Goal: Information Seeking & Learning: Get advice/opinions

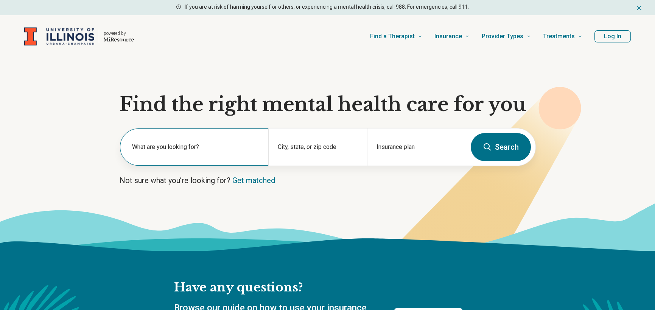
click at [247, 145] on label "What are you looking for?" at bounding box center [195, 146] width 127 height 9
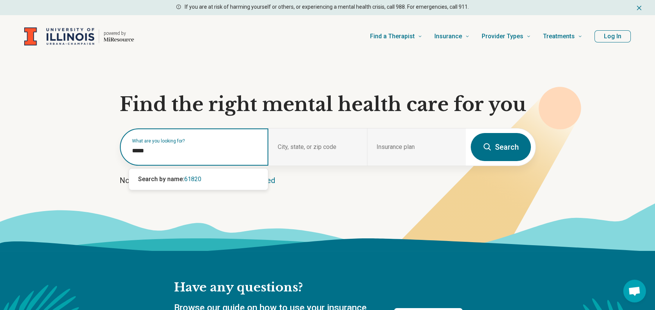
type input "*****"
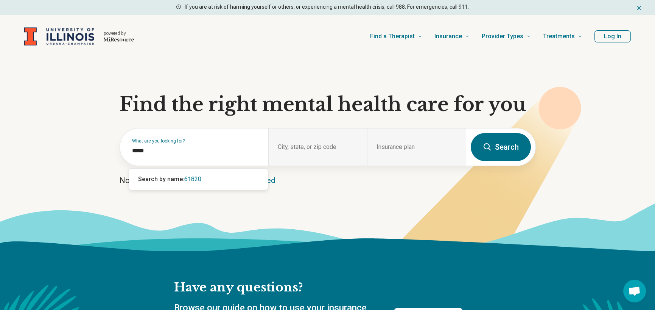
click at [502, 147] on button "Search" at bounding box center [501, 147] width 60 height 28
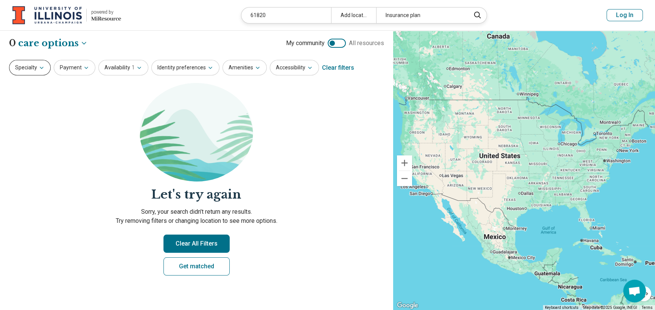
click at [44, 67] on button "Specialty" at bounding box center [30, 68] width 42 height 16
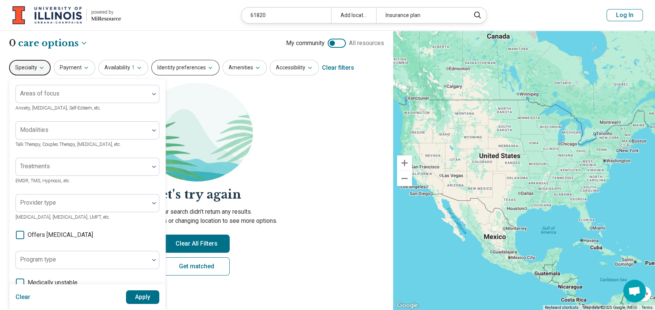
click at [186, 70] on button "Identity preferences" at bounding box center [185, 68] width 68 height 16
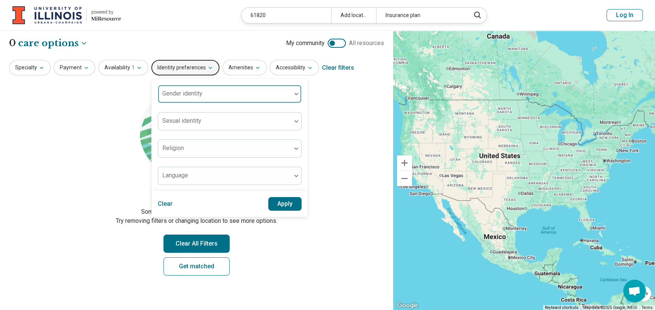
click at [213, 96] on div at bounding box center [224, 97] width 127 height 11
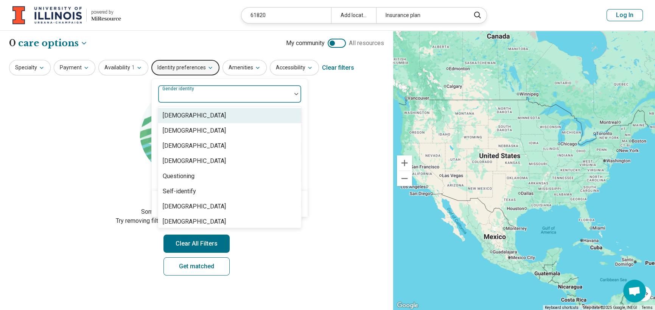
click at [204, 117] on div "[DEMOGRAPHIC_DATA]" at bounding box center [229, 115] width 143 height 15
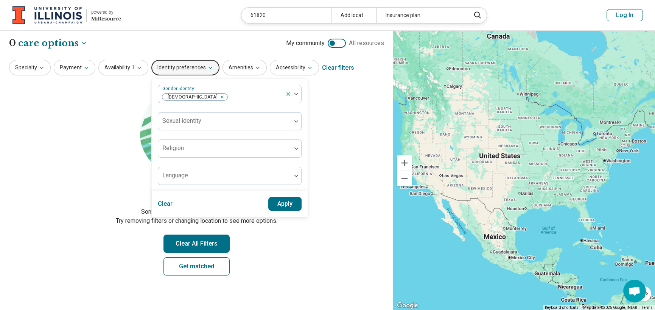
click at [354, 110] on section "Let's try again Sorry, your search didn’t return any results. Try removing filt…" at bounding box center [196, 185] width 375 height 205
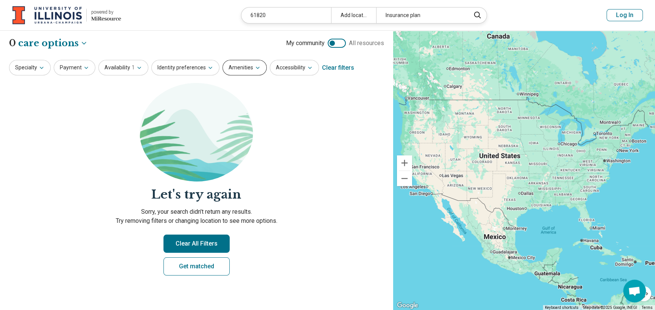
click at [239, 67] on button "Amenities" at bounding box center [244, 68] width 44 height 16
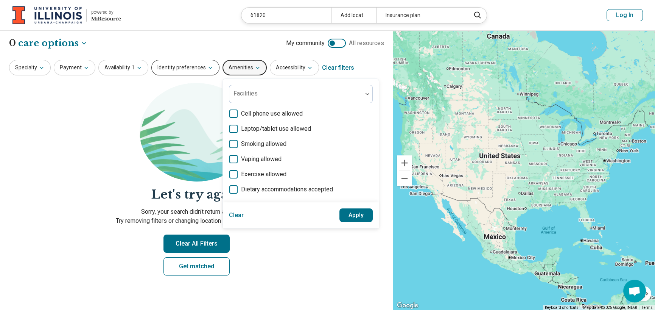
click at [197, 70] on button "Identity preferences" at bounding box center [185, 68] width 68 height 16
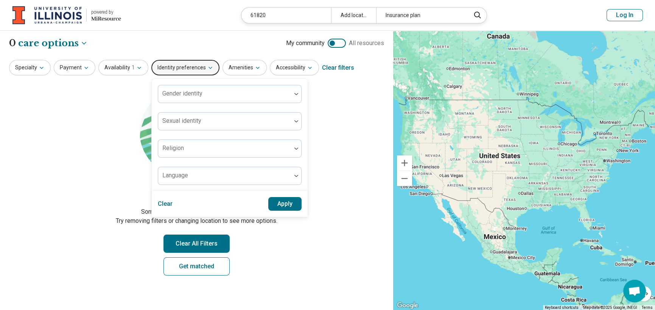
click at [208, 68] on icon "button" at bounding box center [210, 68] width 6 height 6
click at [291, 204] on button "Apply" at bounding box center [285, 204] width 34 height 14
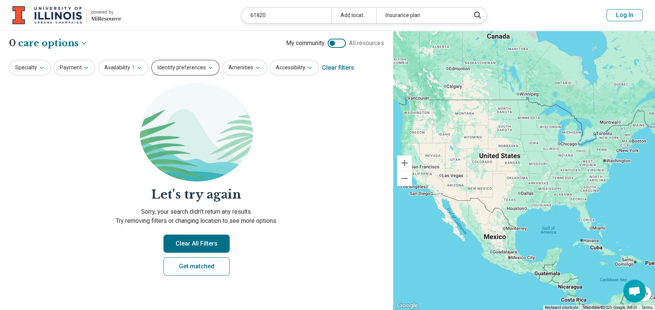
click at [207, 66] on icon "button" at bounding box center [210, 68] width 6 height 6
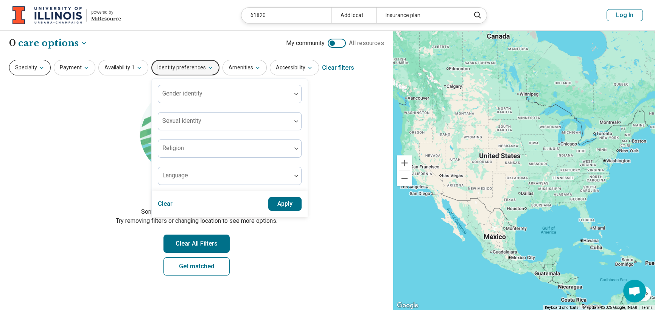
click at [46, 64] on button "Specialty" at bounding box center [30, 68] width 42 height 16
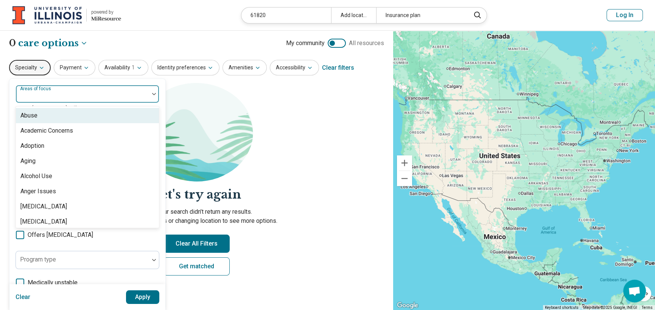
click at [58, 94] on div "Areas of focus" at bounding box center [88, 94] width 144 height 18
click at [40, 70] on icon "button" at bounding box center [42, 68] width 6 height 6
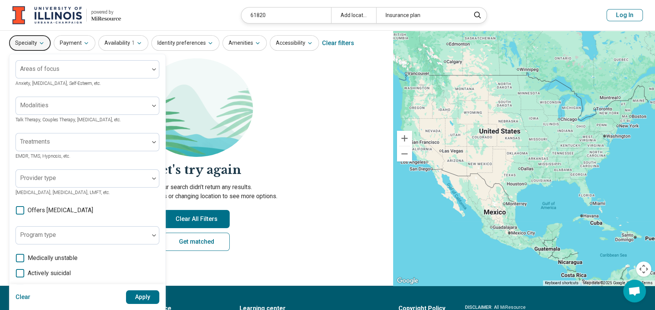
scroll to position [38, 0]
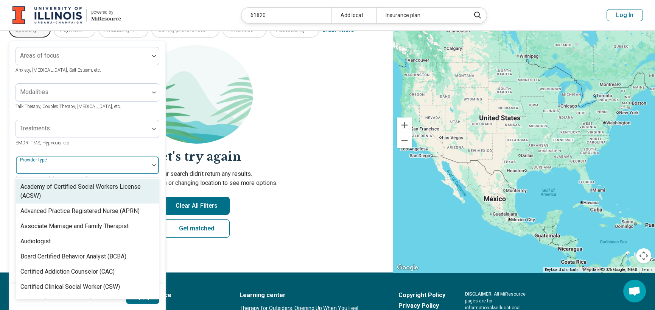
click at [150, 165] on div at bounding box center [154, 165] width 10 height 2
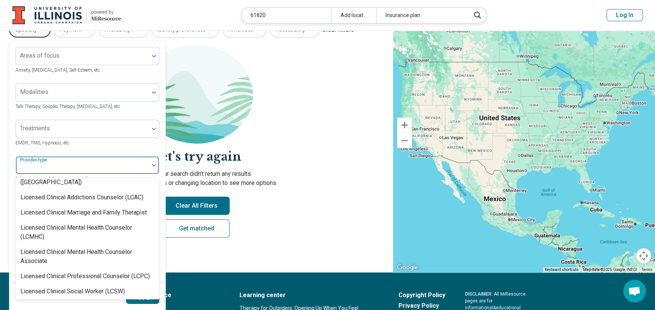
scroll to position [378, 0]
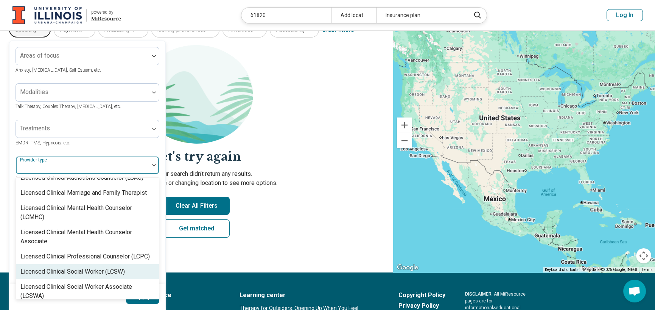
click at [117, 267] on div "Licensed Clinical Social Worker (LCSW)" at bounding box center [72, 271] width 104 height 9
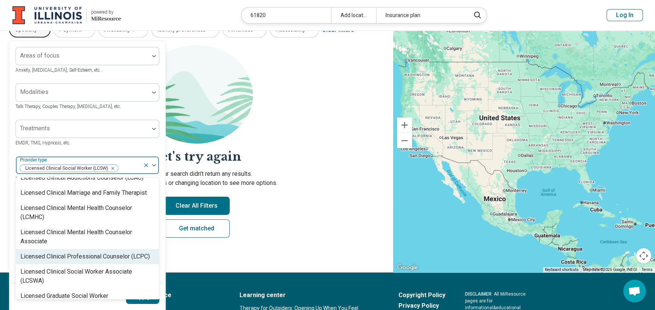
click at [121, 252] on div "Licensed Clinical Professional Counselor (LCPC)" at bounding box center [84, 256] width 129 height 9
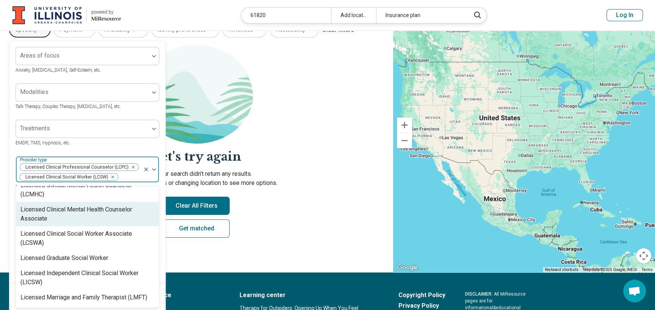
scroll to position [454, 0]
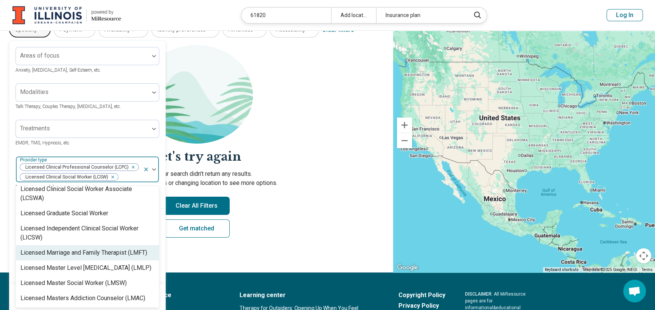
click at [132, 248] on div "Licensed Marriage and Family Therapist (LMFT)" at bounding box center [83, 252] width 127 height 9
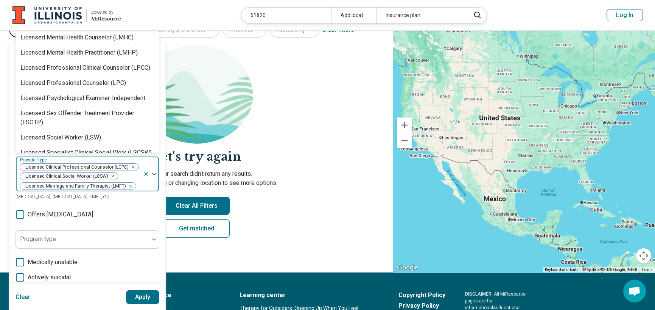
scroll to position [568, 0]
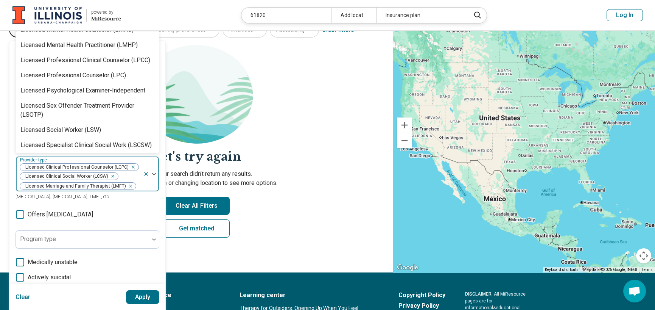
click at [137, 295] on button "Apply" at bounding box center [143, 297] width 34 height 14
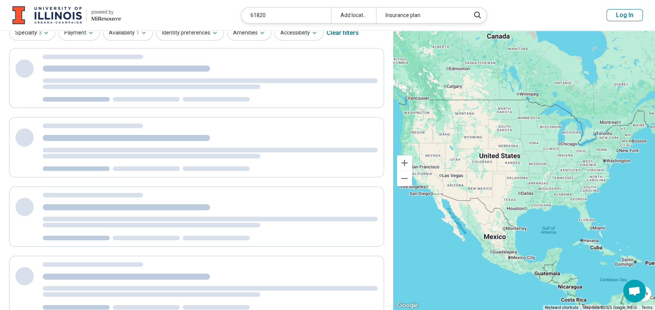
scroll to position [0, 0]
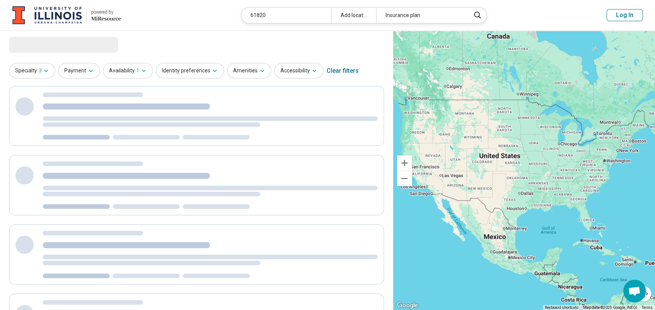
select select "***"
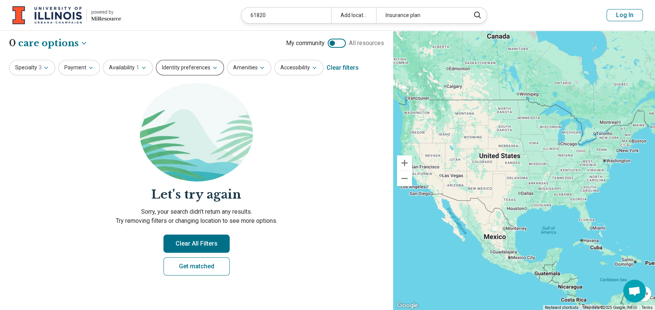
click at [212, 67] on icon "button" at bounding box center [215, 68] width 6 height 6
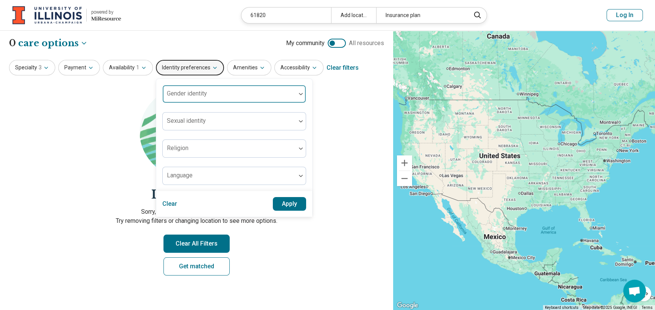
click at [228, 96] on div at bounding box center [229, 97] width 127 height 11
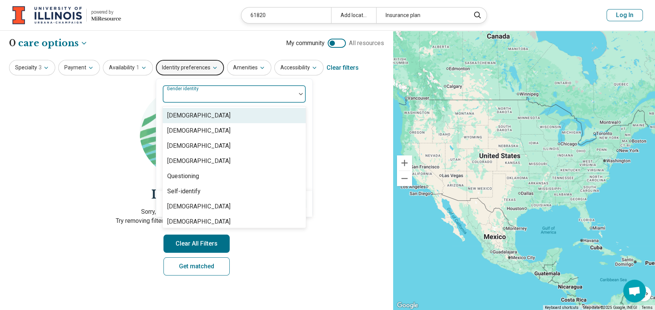
click at [215, 116] on div "[DEMOGRAPHIC_DATA]" at bounding box center [234, 115] width 143 height 15
click at [331, 123] on section "Let's try again Sorry, your search didn’t return any results. Try removing filt…" at bounding box center [196, 185] width 375 height 205
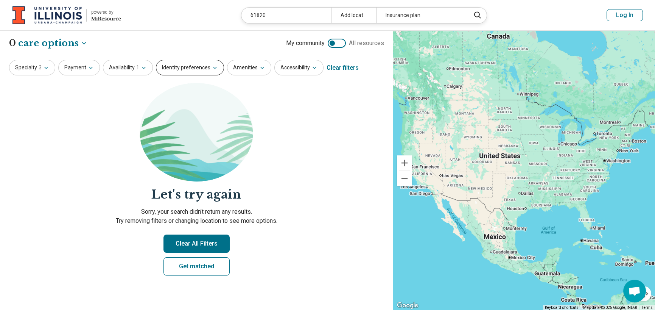
click at [193, 64] on button "Identity preferences" at bounding box center [190, 68] width 68 height 16
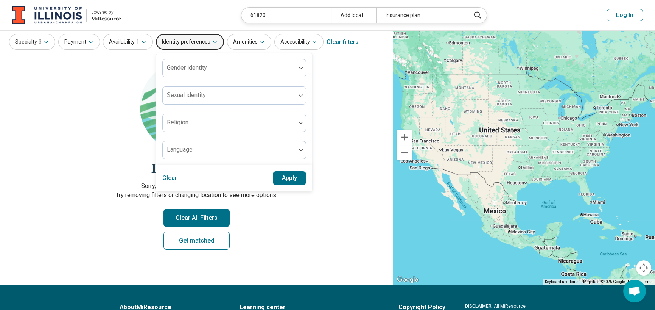
scroll to position [38, 0]
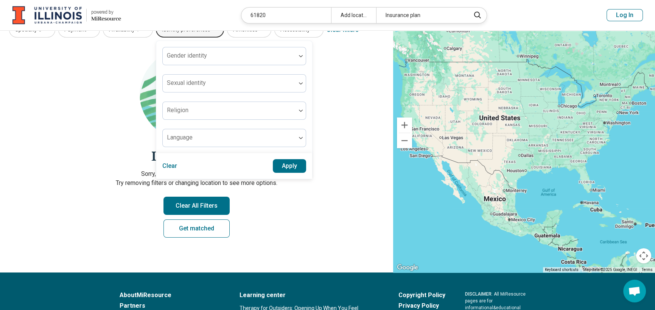
click at [286, 165] on button "Apply" at bounding box center [290, 166] width 34 height 14
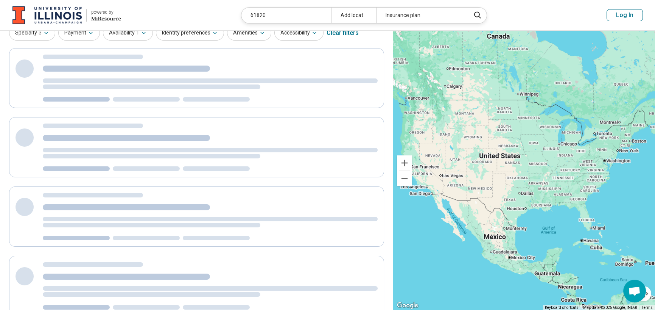
scroll to position [0, 0]
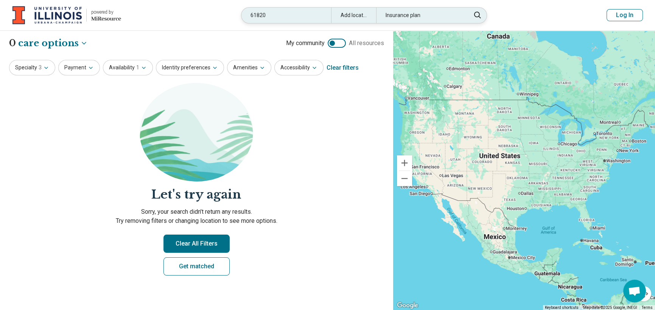
click at [368, 15] on div "Add location" at bounding box center [353, 16] width 45 height 16
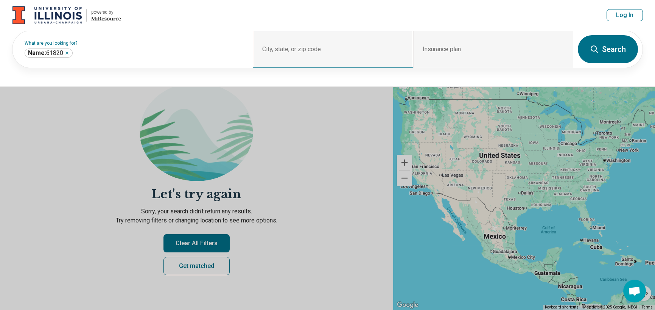
click at [344, 49] on div "City, state, or zip code" at bounding box center [333, 49] width 160 height 37
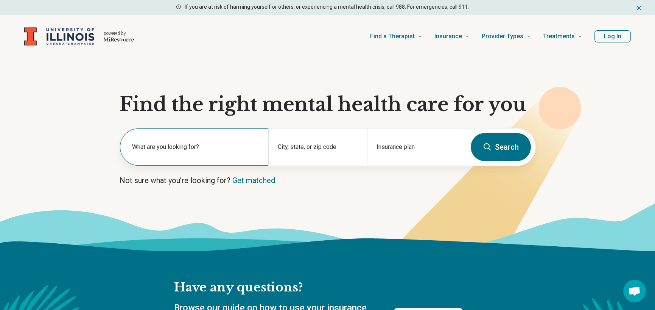
click at [219, 143] on label "What are you looking for?" at bounding box center [195, 146] width 127 height 9
click at [610, 34] on button "Log In" at bounding box center [612, 36] width 36 height 12
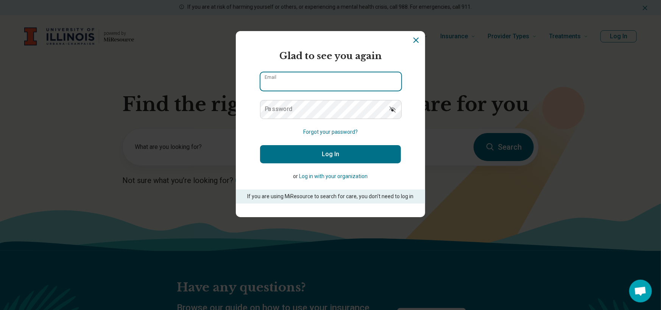
click at [314, 88] on input "Email" at bounding box center [330, 81] width 141 height 18
type input "**********"
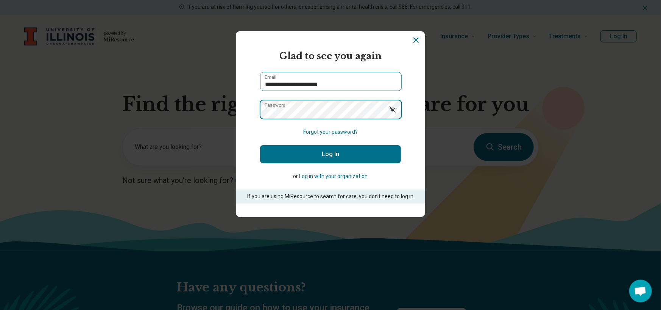
click at [260, 145] on button "Log In" at bounding box center [330, 154] width 141 height 18
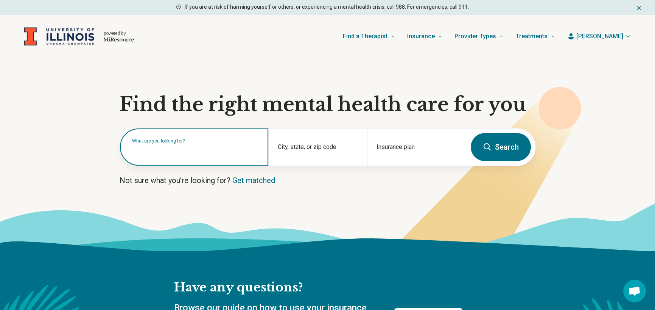
click at [198, 153] on input "text" at bounding box center [195, 150] width 127 height 9
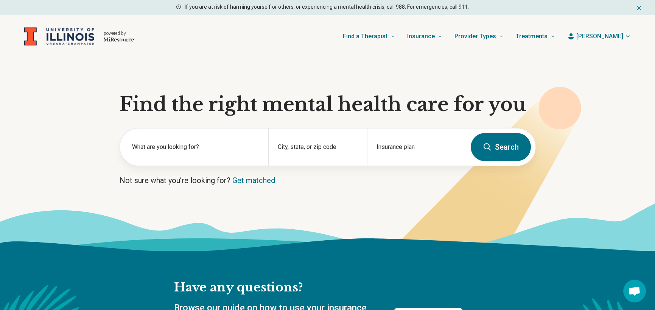
click at [464, 213] on icon at bounding box center [327, 226] width 655 height 48
click at [240, 148] on label "What are you looking for?" at bounding box center [195, 146] width 127 height 9
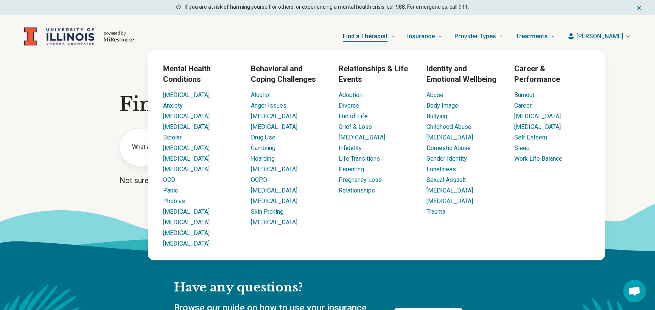
click at [387, 35] on span "Find a Therapist" at bounding box center [365, 36] width 45 height 11
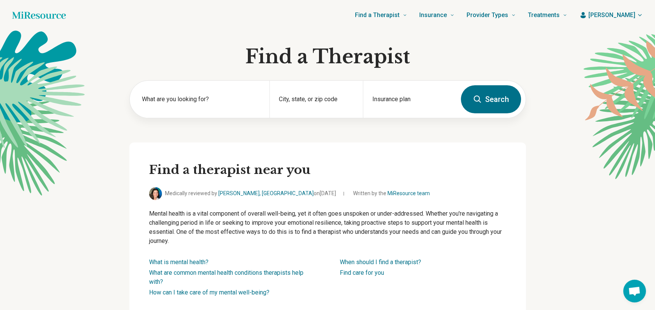
click at [486, 102] on button "Search" at bounding box center [491, 99] width 60 height 28
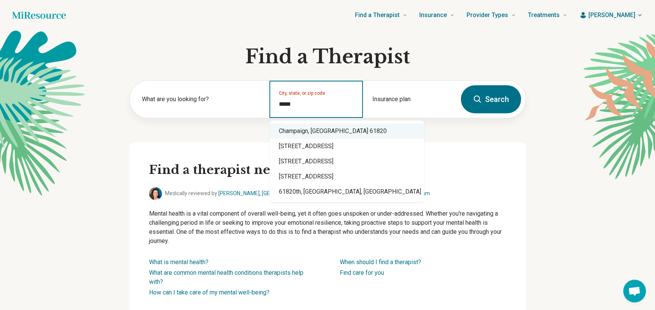
click at [307, 129] on div "Champaign, [GEOGRAPHIC_DATA] 61820" at bounding box center [347, 130] width 154 height 15
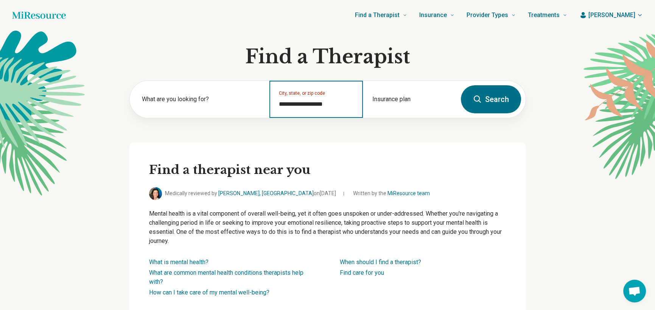
type input "**********"
click at [507, 100] on button "Search" at bounding box center [491, 99] width 60 height 28
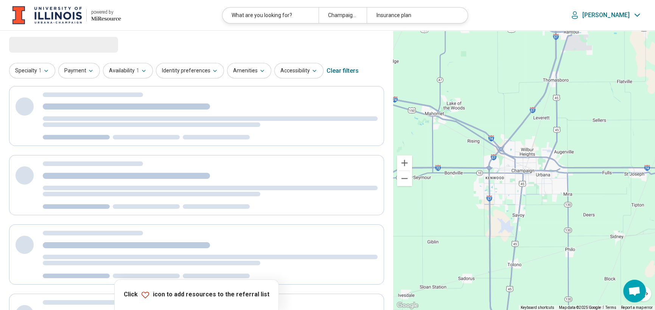
select select "***"
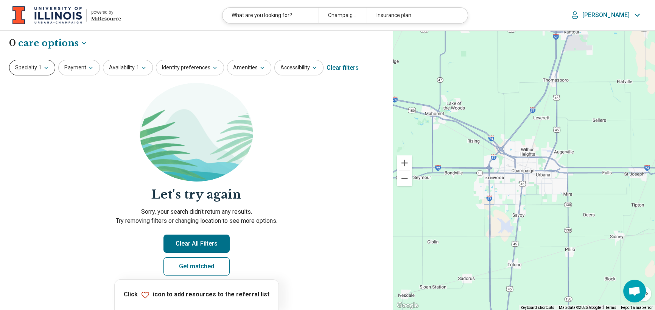
click at [46, 68] on icon "button" at bounding box center [46, 68] width 3 height 2
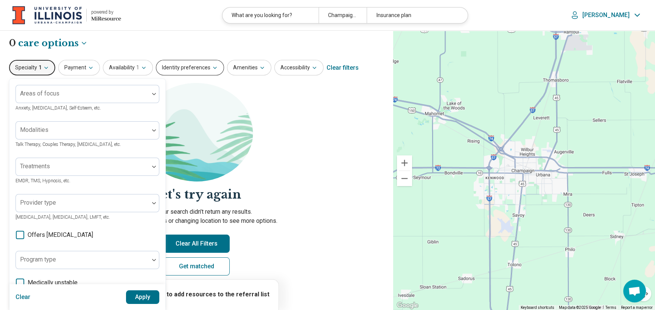
click at [212, 65] on icon "button" at bounding box center [215, 68] width 6 height 6
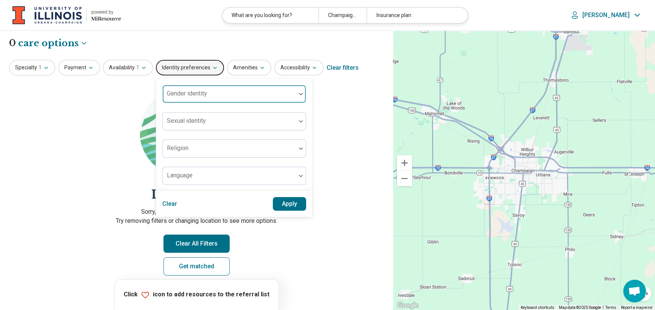
click at [227, 95] on div at bounding box center [229, 97] width 127 height 11
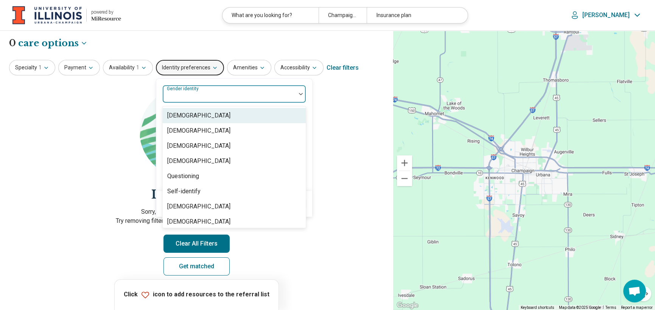
click at [219, 112] on div "[DEMOGRAPHIC_DATA]" at bounding box center [234, 115] width 143 height 15
click at [370, 115] on section "Let's try again Sorry, your search didn’t return any results. Try removing filt…" at bounding box center [196, 185] width 375 height 205
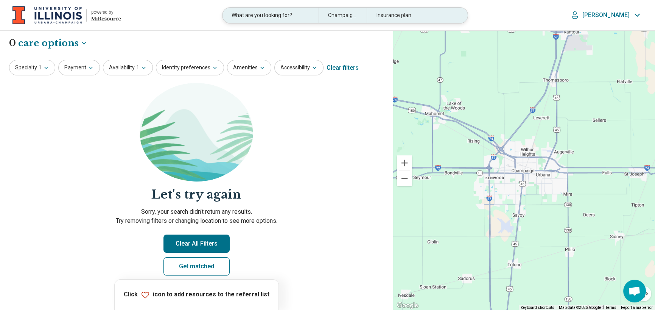
click at [319, 14] on div "What are you looking for?" at bounding box center [270, 16] width 96 height 16
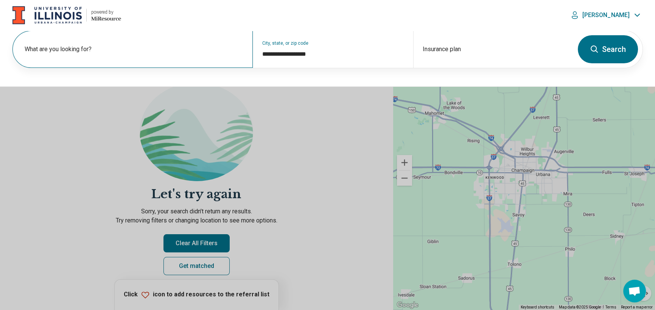
click at [138, 42] on div "What are you looking for?" at bounding box center [132, 49] width 240 height 37
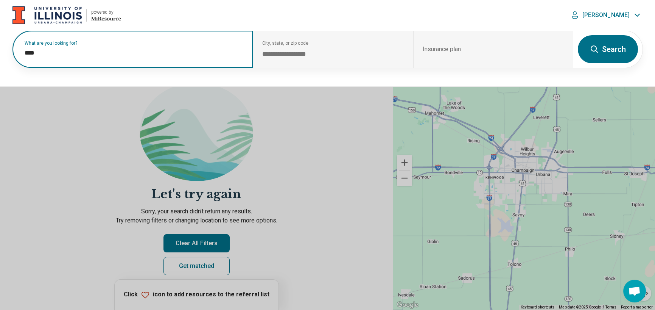
click at [115, 49] on input "****" at bounding box center [134, 52] width 219 height 9
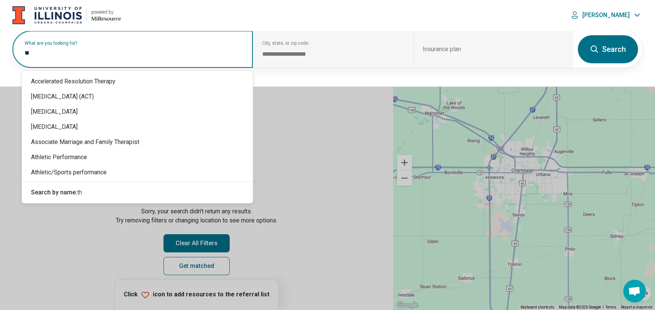
type input "*"
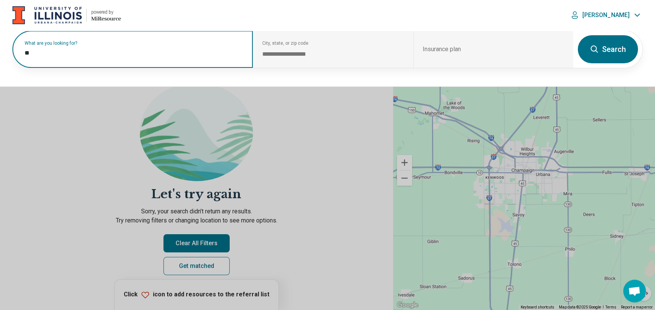
type input "***"
drag, startPoint x: 73, startPoint y: 56, endPoint x: 0, endPoint y: 47, distance: 74.0
click at [0, 47] on div "**********" at bounding box center [327, 58] width 655 height 56
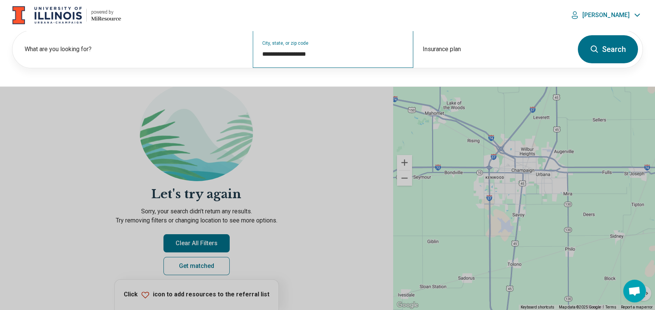
click at [256, 63] on div "**********" at bounding box center [333, 49] width 160 height 37
click at [619, 48] on button "Search" at bounding box center [608, 49] width 60 height 28
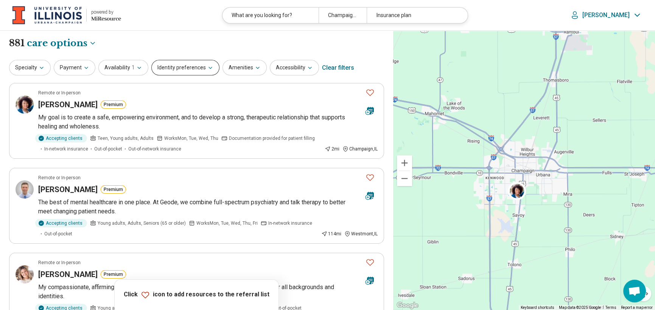
click at [201, 68] on button "Identity preferences" at bounding box center [185, 68] width 68 height 16
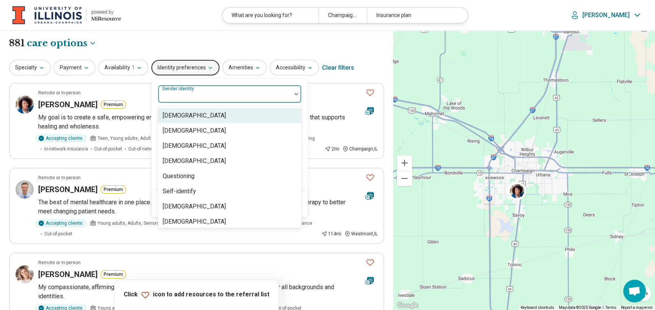
click at [219, 98] on div at bounding box center [224, 97] width 127 height 11
click at [204, 114] on div "[DEMOGRAPHIC_DATA]" at bounding box center [229, 115] width 143 height 15
click at [261, 92] on div at bounding box center [255, 97] width 54 height 11
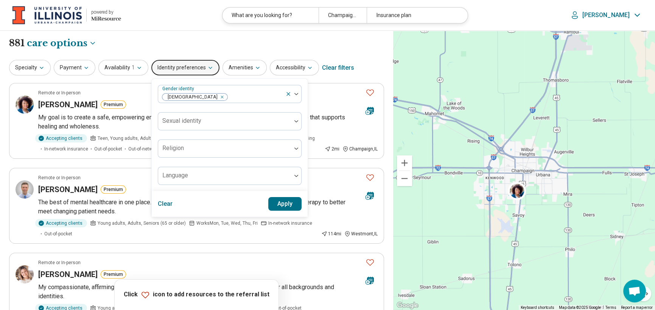
click at [283, 204] on button "Apply" at bounding box center [285, 204] width 34 height 14
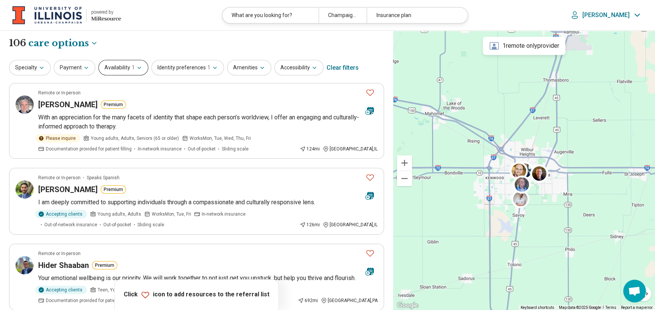
click at [119, 69] on button "Availability 1" at bounding box center [123, 68] width 50 height 16
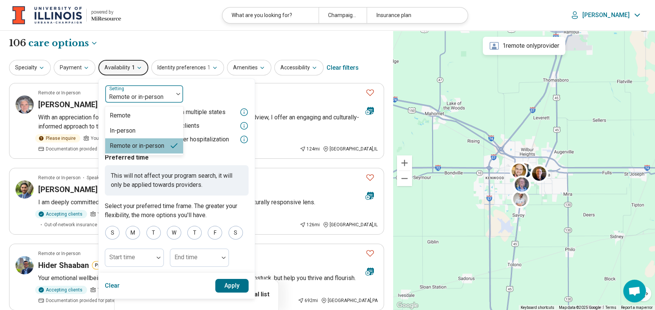
click at [178, 92] on div at bounding box center [178, 93] width 10 height 17
click at [143, 131] on div "In-person" at bounding box center [144, 130] width 78 height 15
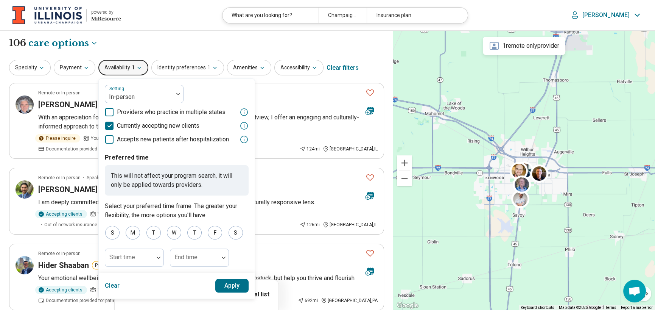
click at [230, 282] on button "Apply" at bounding box center [232, 285] width 34 height 14
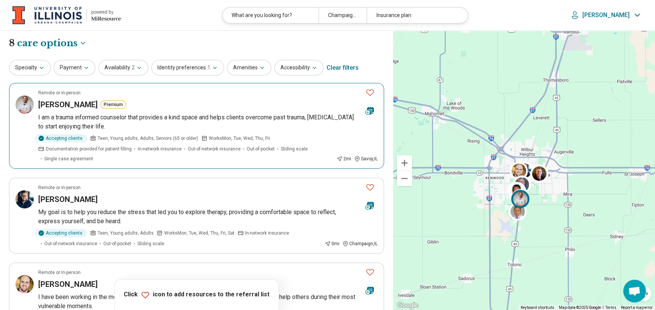
click at [368, 91] on icon "Favorite" at bounding box center [369, 92] width 9 height 9
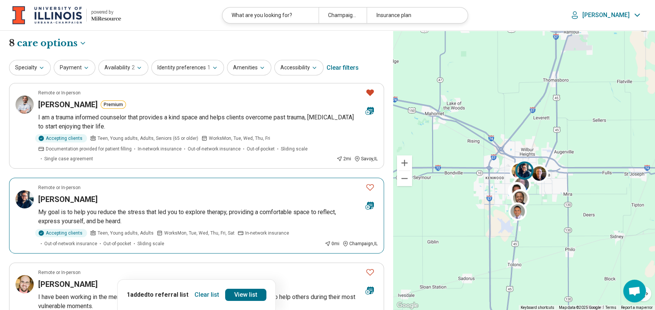
click at [370, 185] on icon "Favorite" at bounding box center [369, 186] width 9 height 9
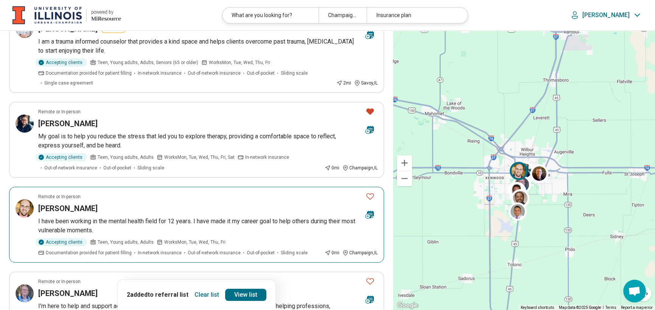
click at [371, 195] on icon "Favorite" at bounding box center [369, 195] width 9 height 9
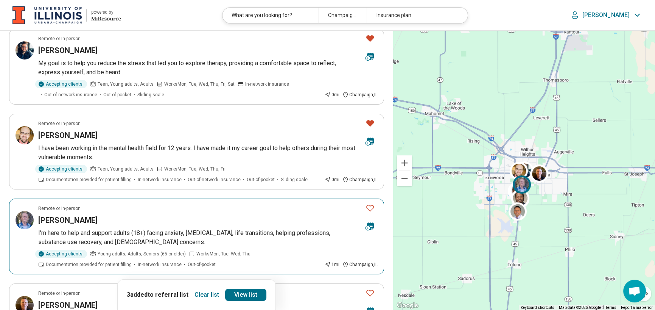
scroll to position [151, 0]
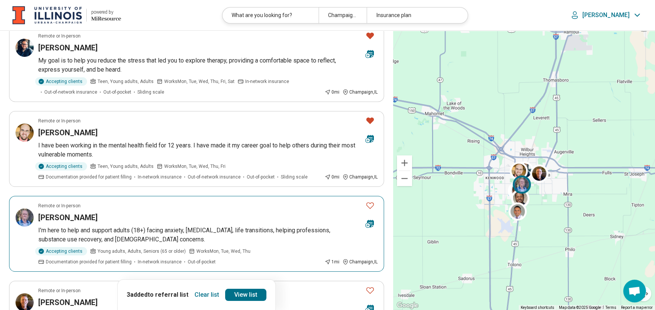
click at [372, 205] on icon "Favorite" at bounding box center [370, 205] width 8 height 6
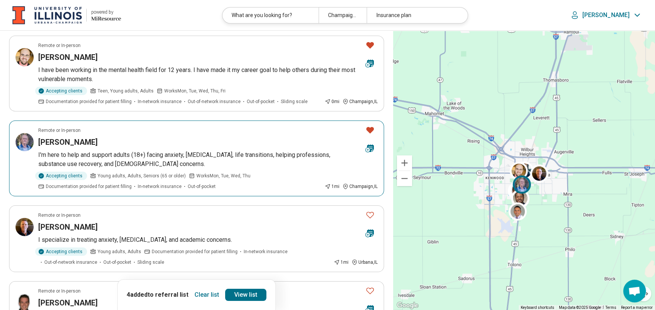
scroll to position [227, 0]
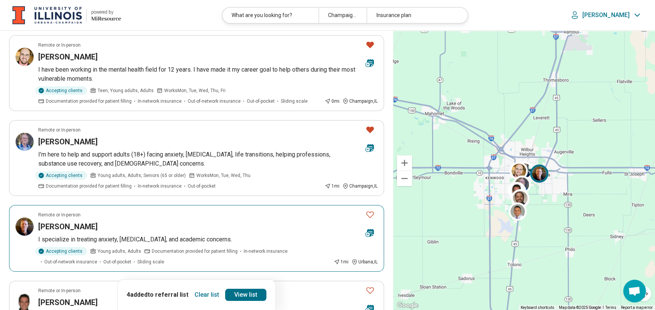
click at [371, 213] on icon "Favorite" at bounding box center [369, 214] width 9 height 9
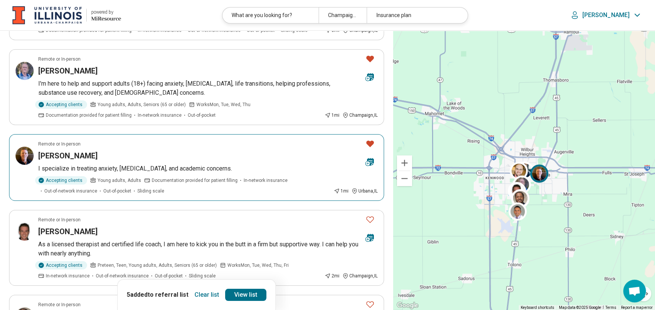
scroll to position [303, 0]
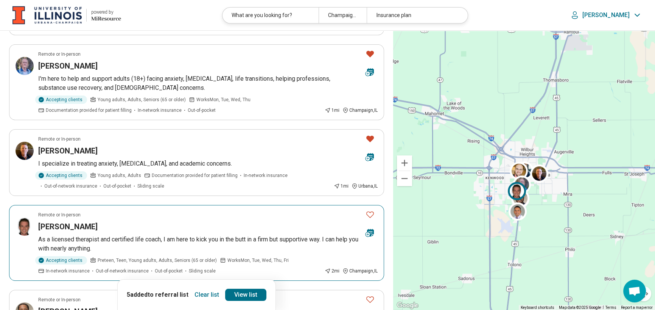
click at [373, 211] on icon "Favorite" at bounding box center [369, 214] width 9 height 9
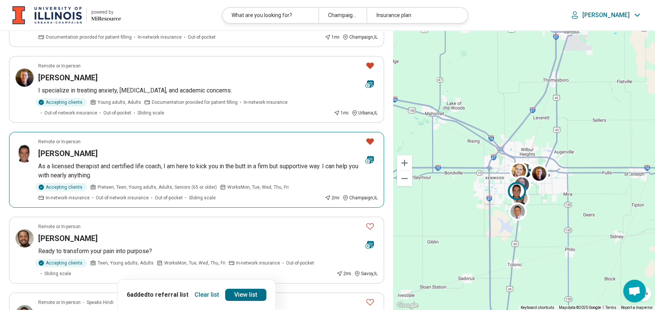
scroll to position [378, 0]
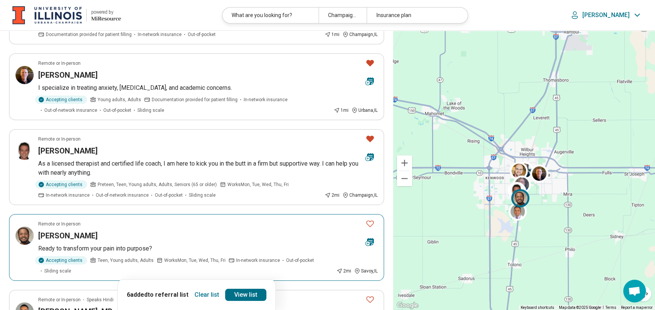
click at [369, 221] on icon "Favorite" at bounding box center [369, 223] width 9 height 9
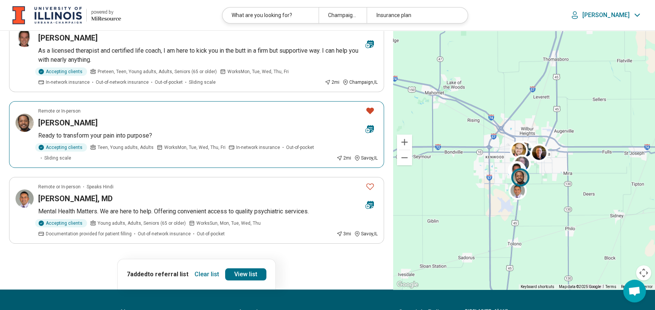
scroll to position [492, 0]
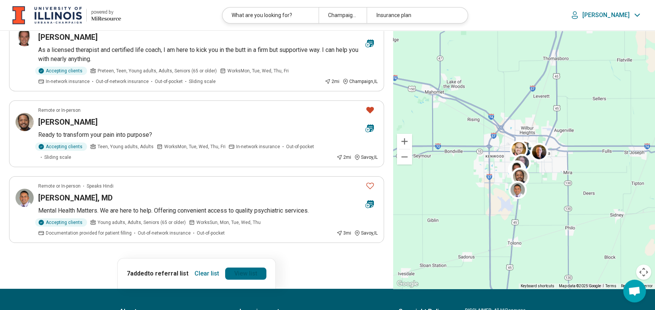
click at [255, 273] on link "View list" at bounding box center [245, 273] width 41 height 12
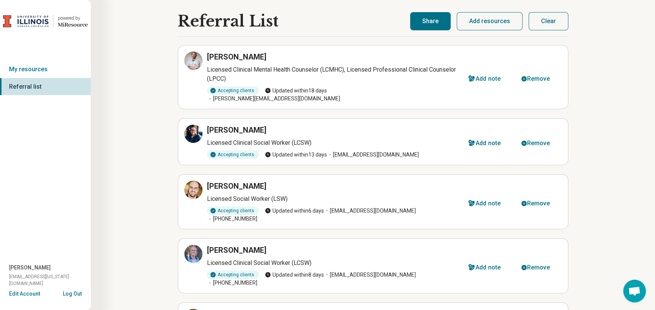
click at [444, 22] on button "Share" at bounding box center [430, 21] width 40 height 18
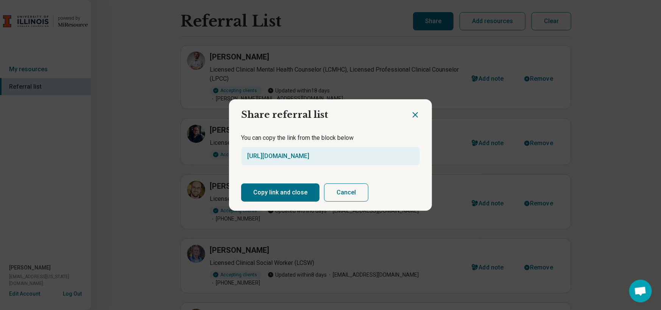
click at [303, 190] on button "Copy link and close" at bounding box center [280, 192] width 78 height 18
